Goal: Transaction & Acquisition: Book appointment/travel/reservation

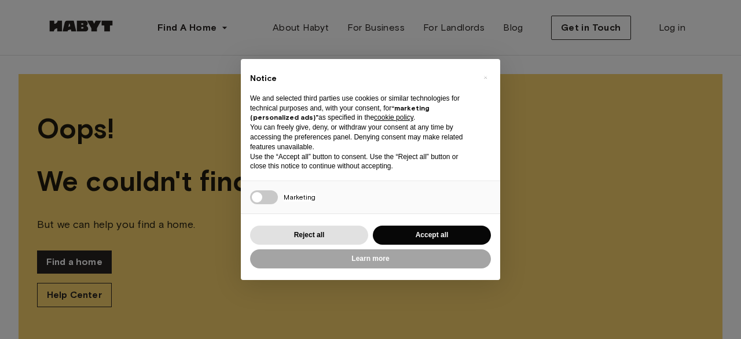
scroll to position [8, 0]
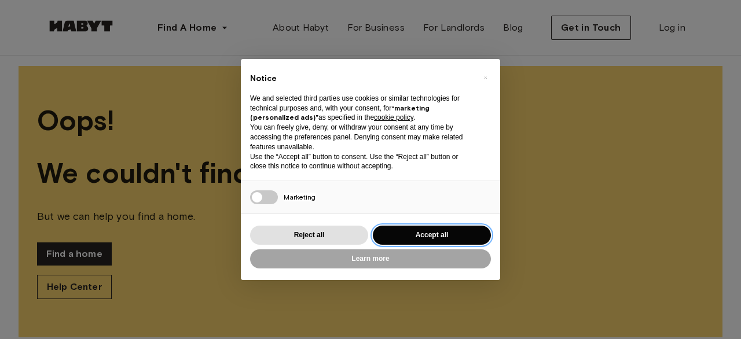
click at [409, 237] on button "Accept all" at bounding box center [432, 235] width 118 height 19
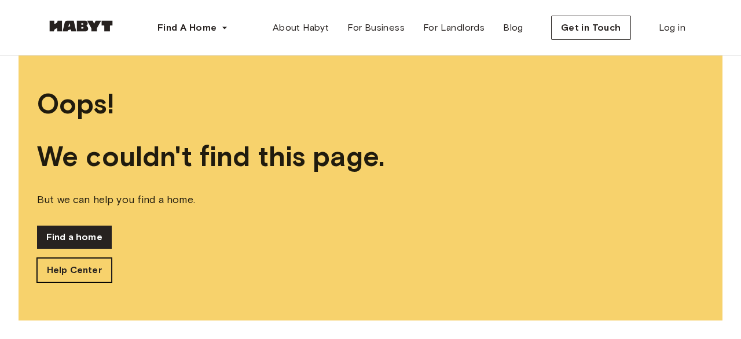
scroll to position [0, 0]
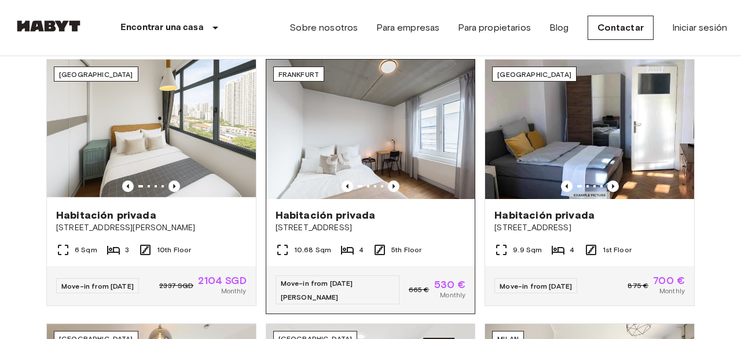
scroll to position [422, 0]
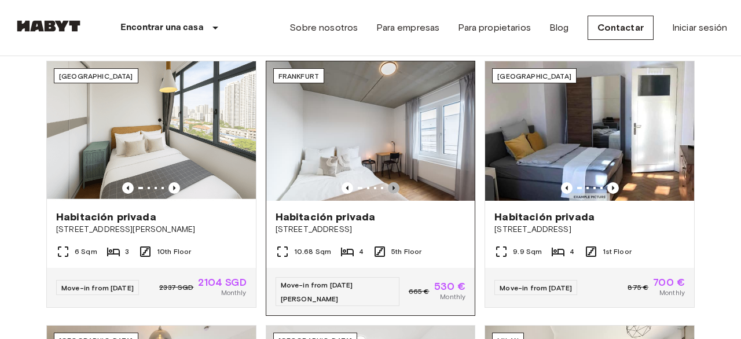
click at [394, 189] on icon "Previous image" at bounding box center [394, 188] width 12 height 12
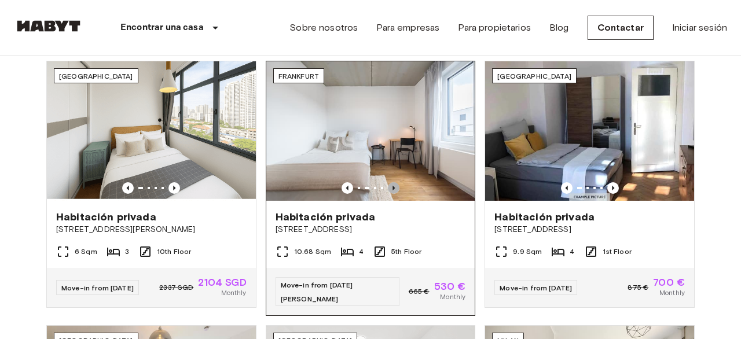
click at [394, 189] on icon "Previous image" at bounding box center [394, 188] width 12 height 12
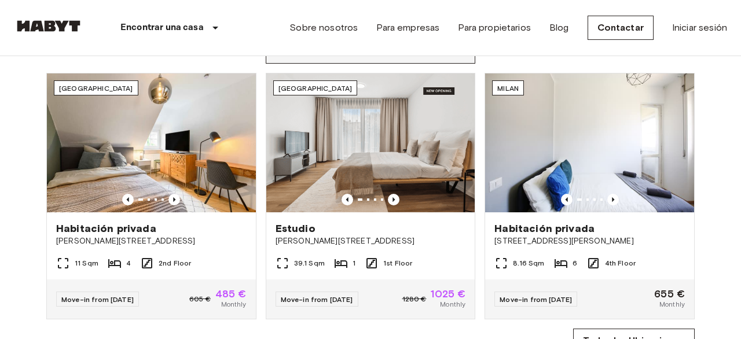
scroll to position [692, 0]
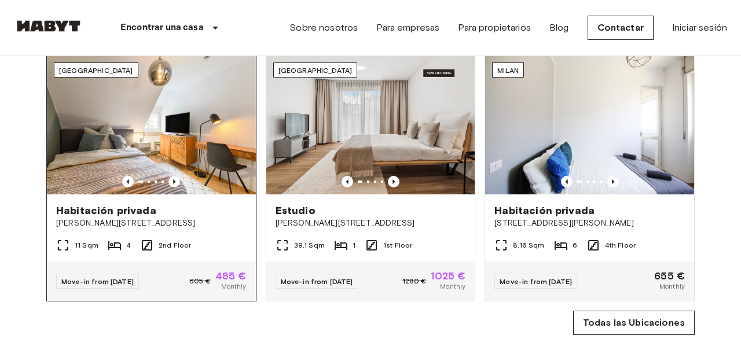
click at [199, 218] on span "[PERSON_NAME][STREET_ADDRESS]" at bounding box center [151, 224] width 190 height 12
